Goal: Check status: Check status

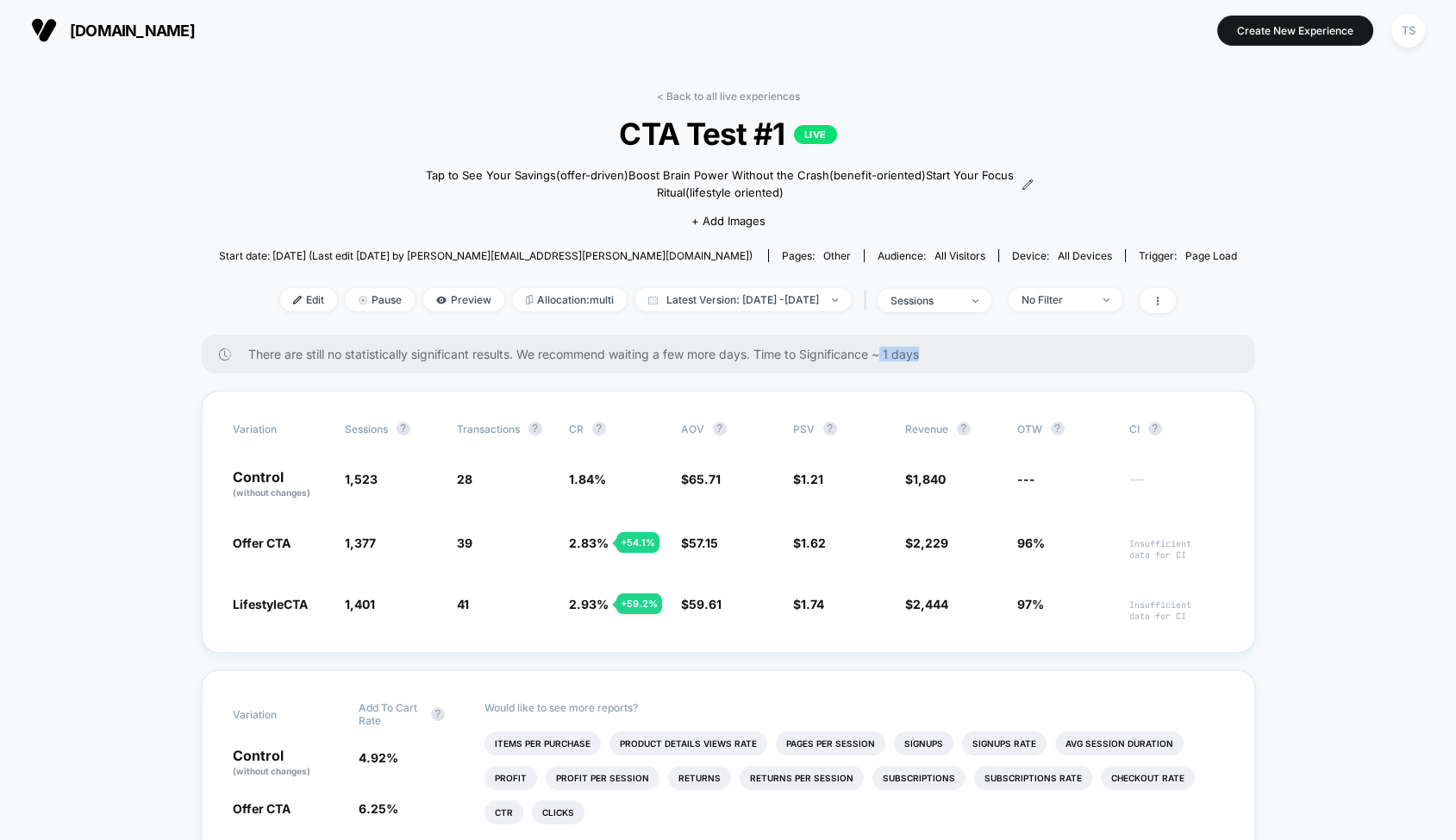
drag, startPoint x: 887, startPoint y: 356, endPoint x: 973, endPoint y: 354, distance: 86.0
click at [973, 355] on span "There are still no statistically significant results. We recommend waiting a fe…" at bounding box center [734, 353] width 973 height 15
click at [969, 357] on span "There are still no statistically significant results. We recommend waiting a fe…" at bounding box center [734, 353] width 973 height 15
click at [728, 95] on link "< Back to all live experiences" at bounding box center [728, 95] width 143 height 13
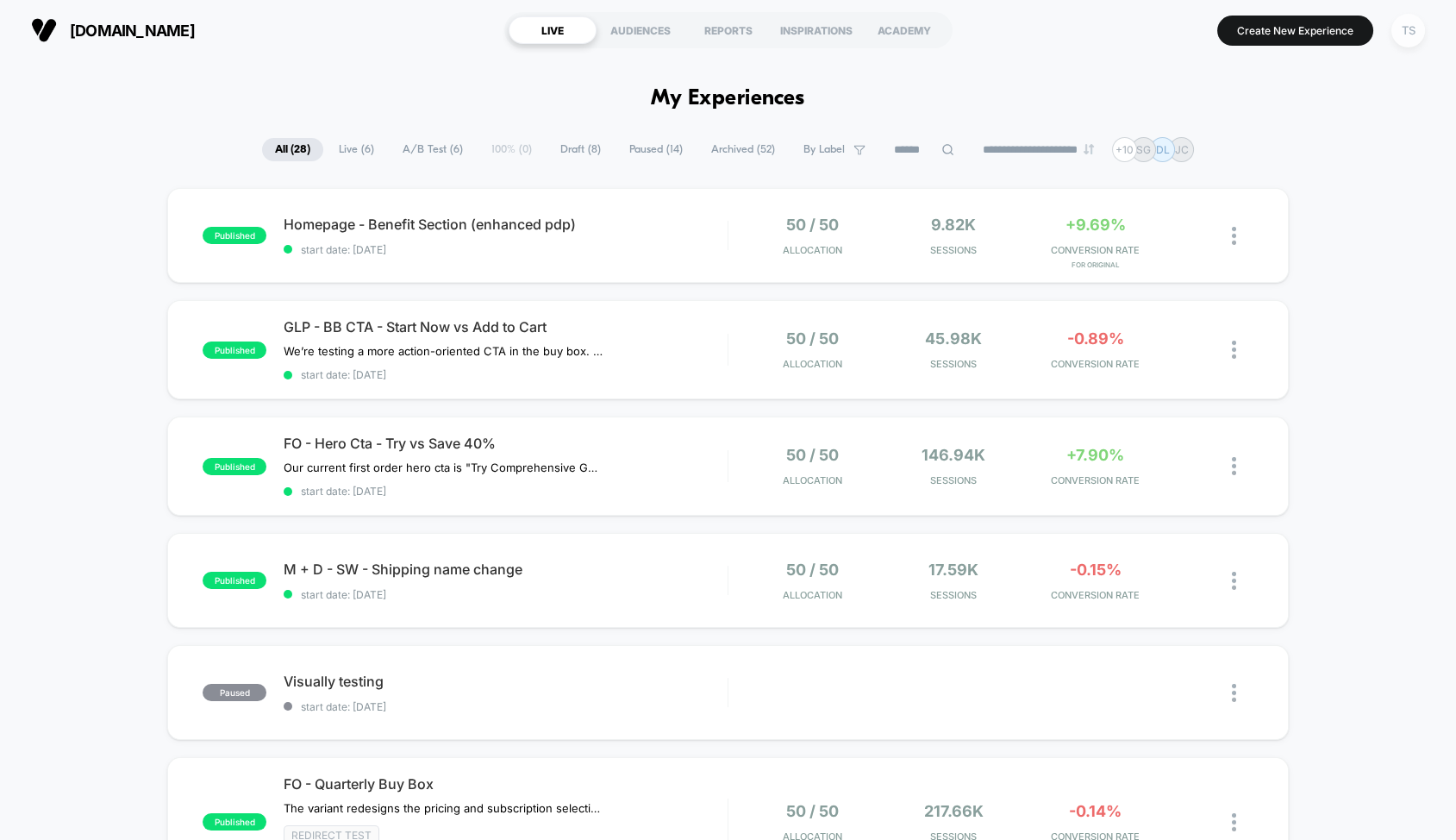
click at [1406, 37] on div "TS" at bounding box center [1408, 31] width 34 height 34
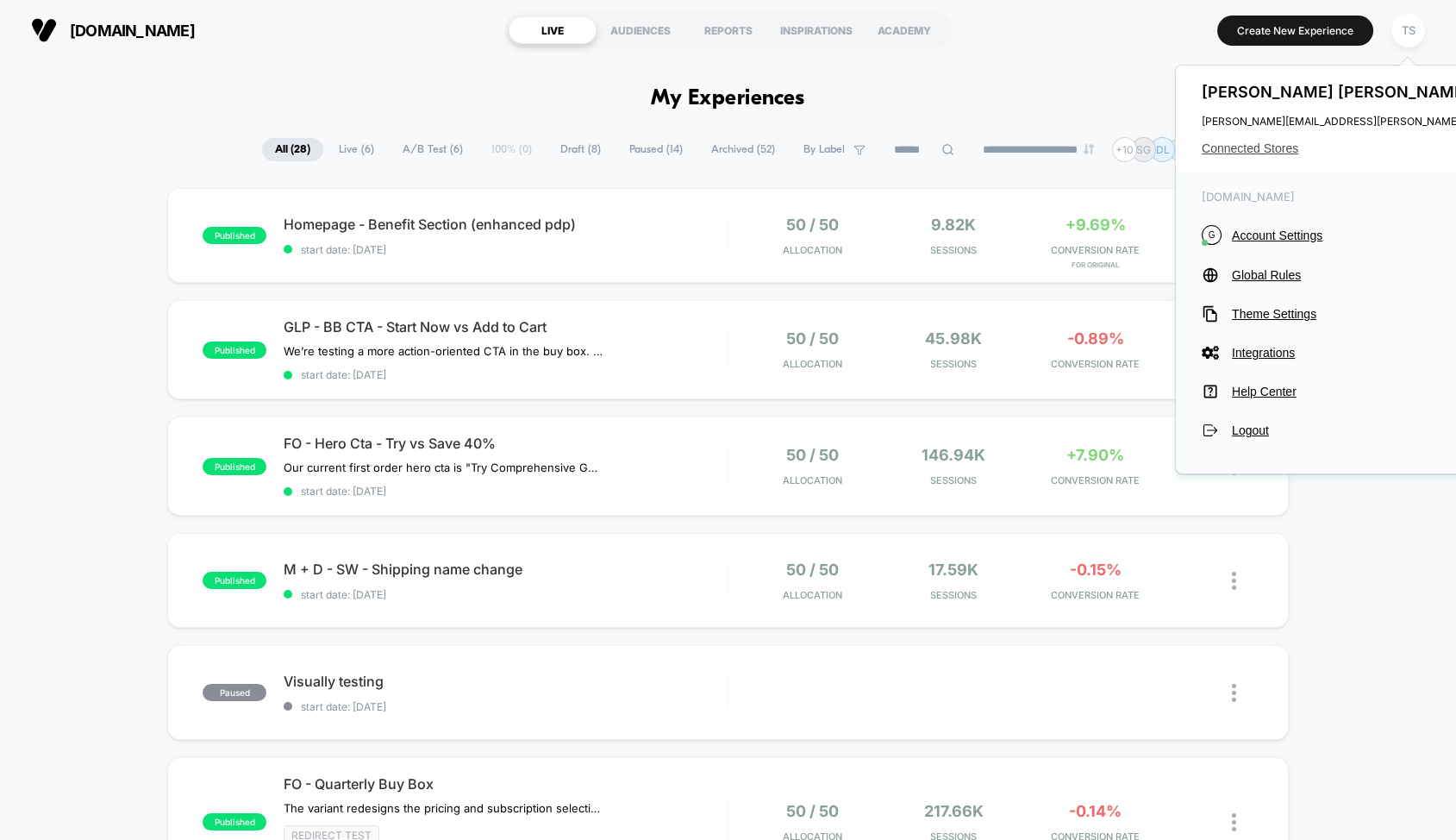
click at [1258, 152] on span "Connected Stores" at bounding box center [1373, 149] width 342 height 14
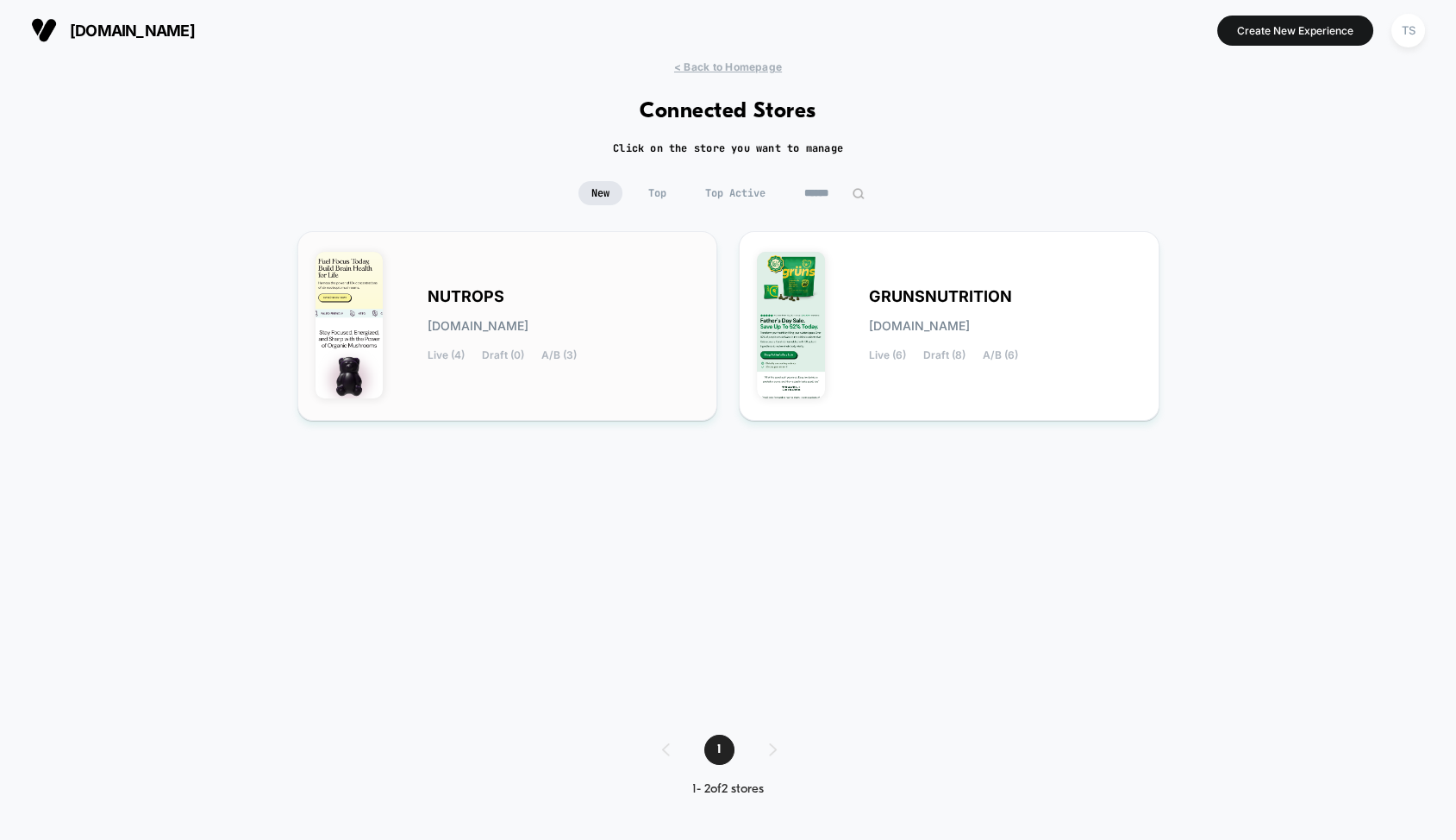
click at [584, 270] on div "NUTROPS [DOMAIN_NAME] Live (4) Draft (0) A/B (3)" at bounding box center [508, 325] width 385 height 154
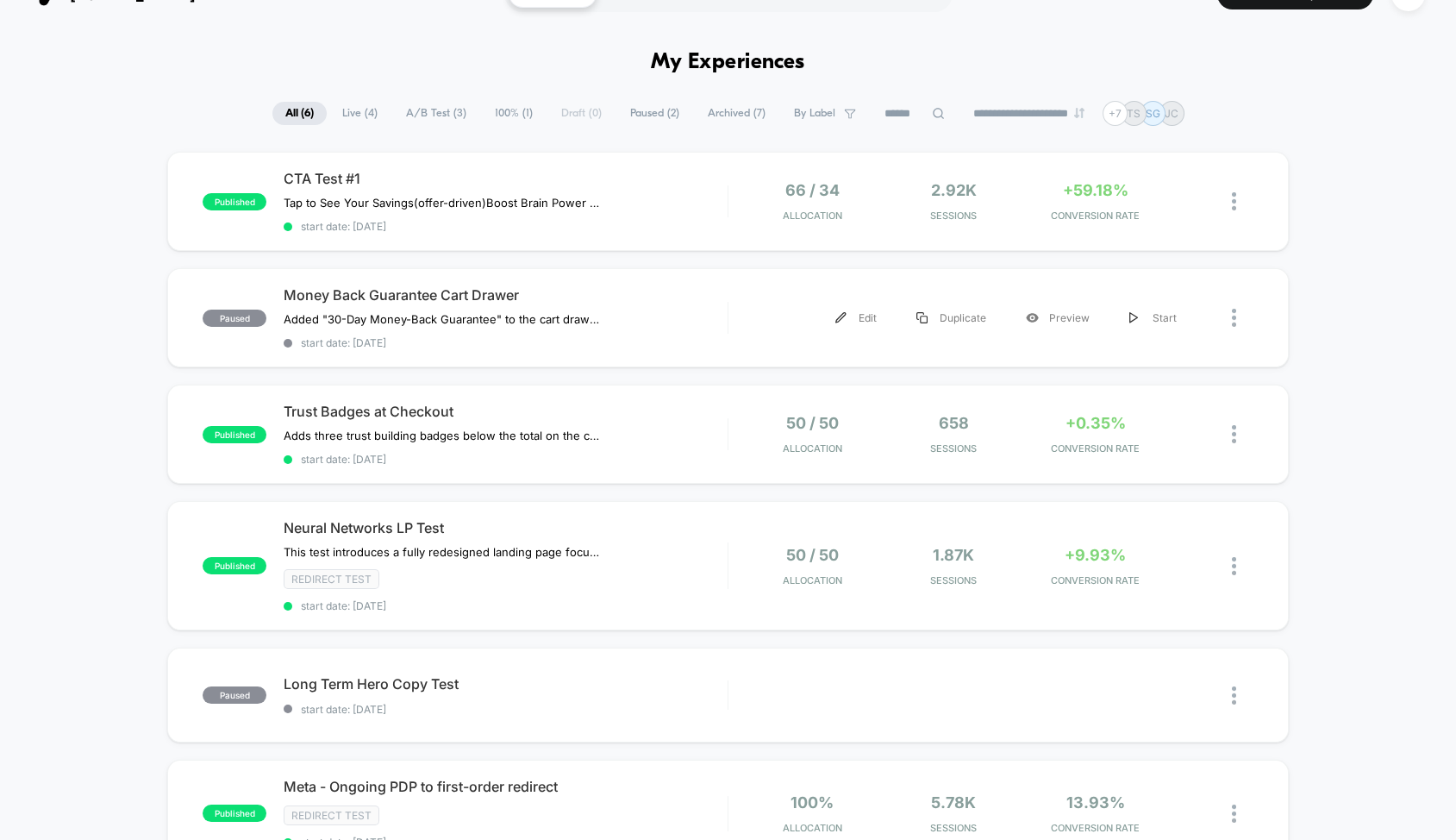
scroll to position [38, 0]
click at [475, 525] on span "Neural Networks LP Test" at bounding box center [506, 526] width 444 height 17
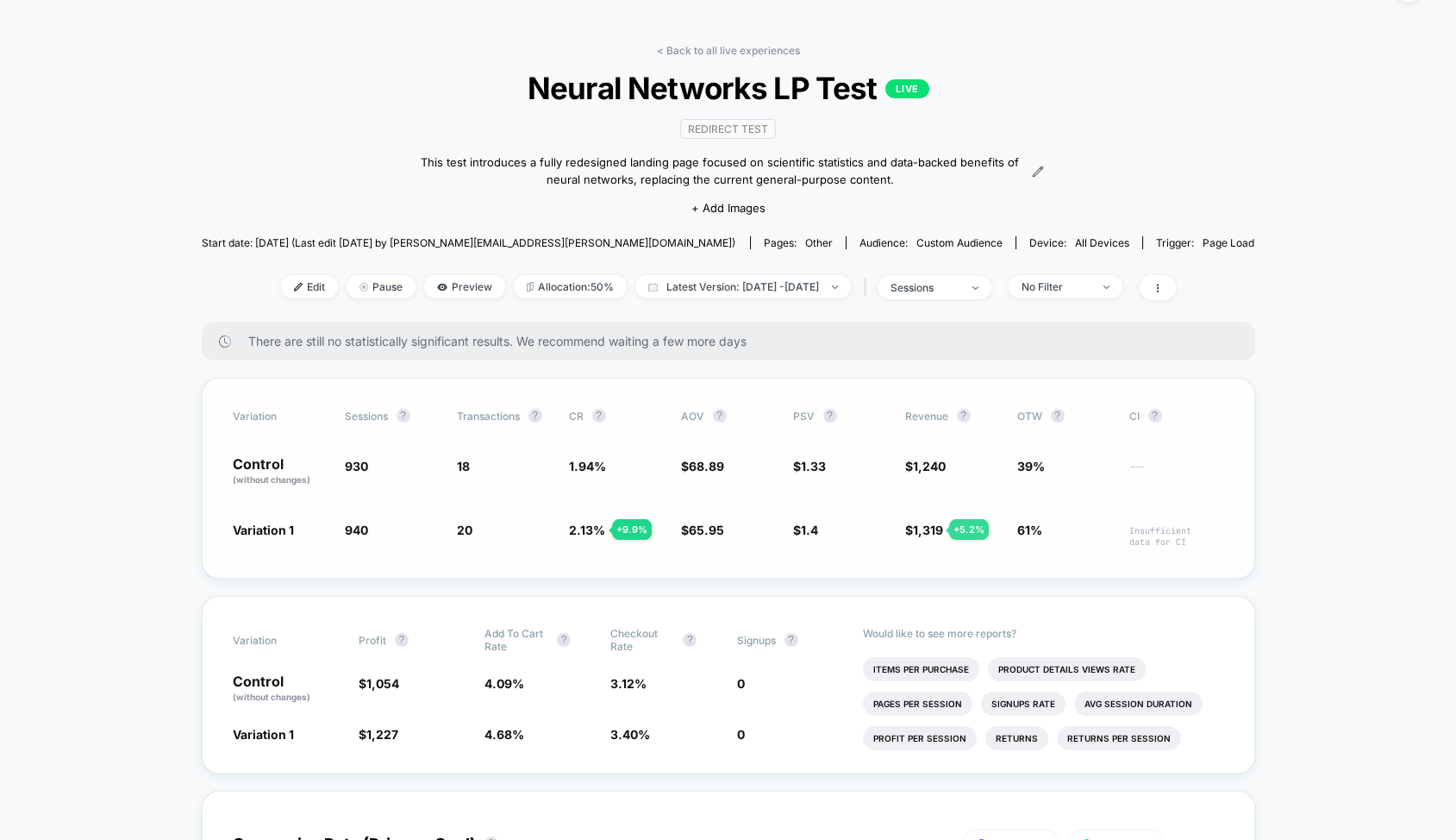
scroll to position [69, 0]
